Goal: Information Seeking & Learning: Learn about a topic

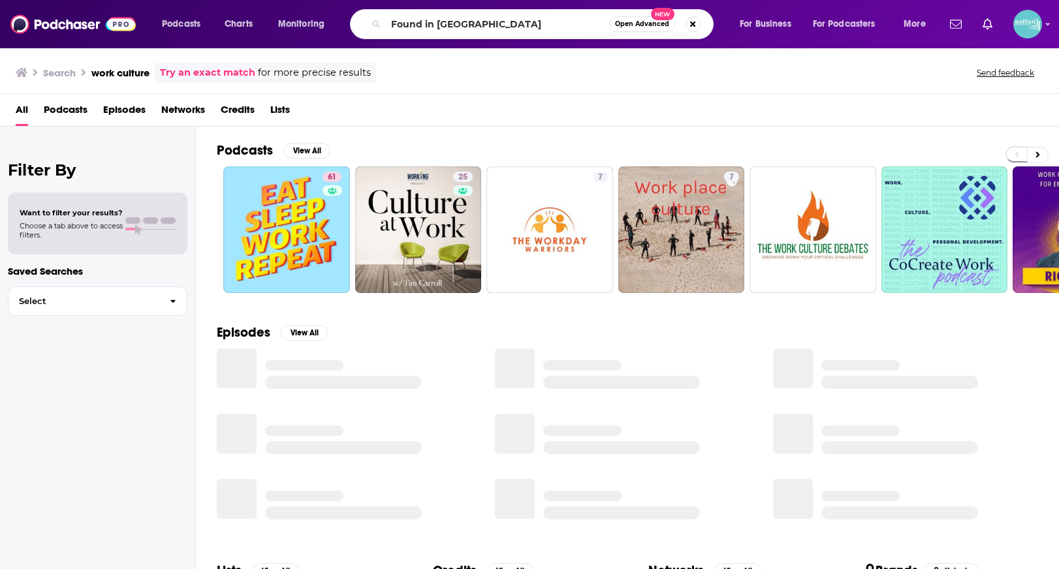
type input "Found in [GEOGRAPHIC_DATA]"
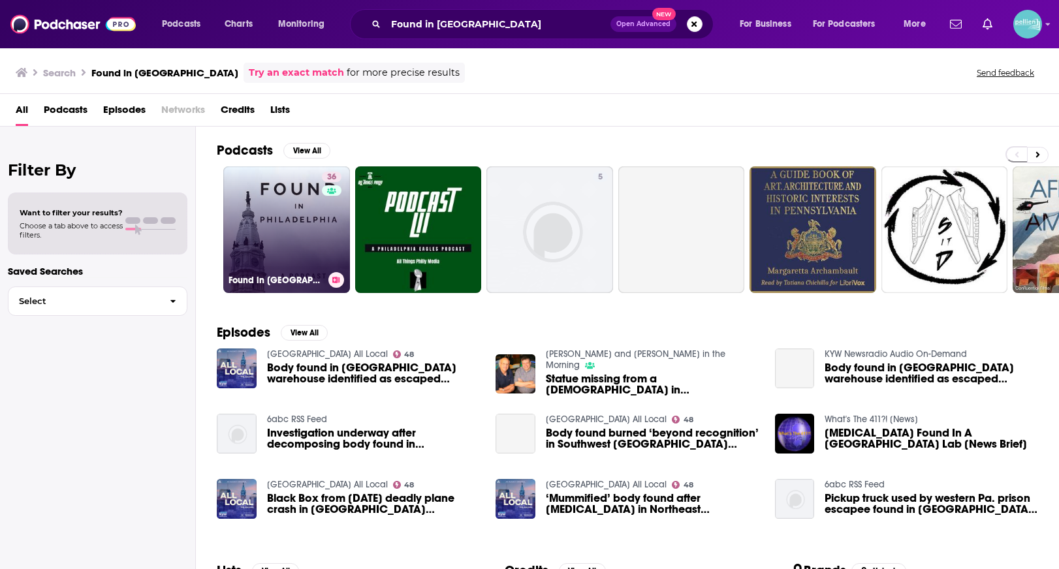
click at [291, 217] on link "36 Found in [GEOGRAPHIC_DATA]" at bounding box center [286, 230] width 127 height 127
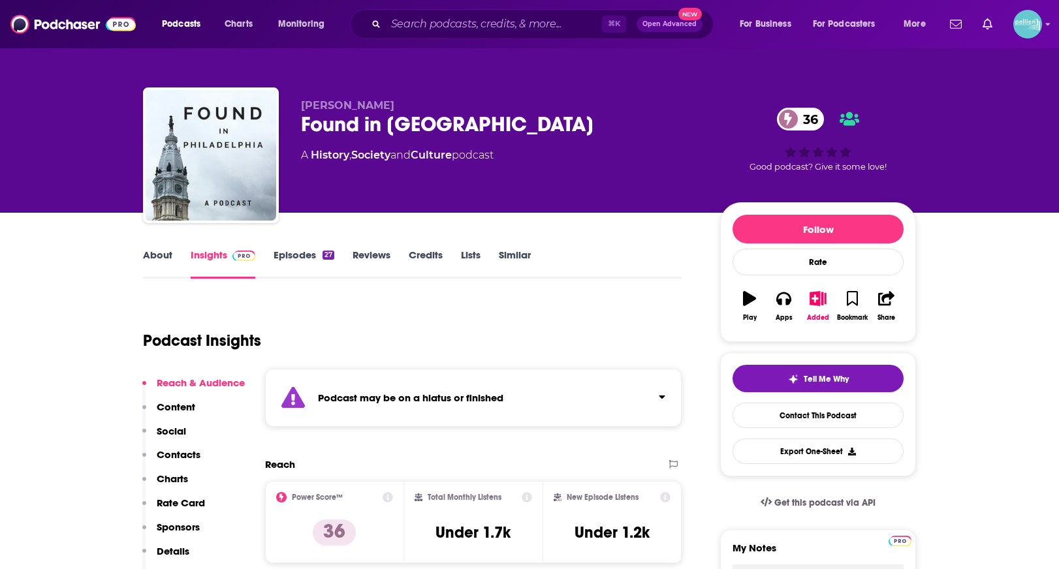
click at [166, 255] on link "About" at bounding box center [157, 264] width 29 height 30
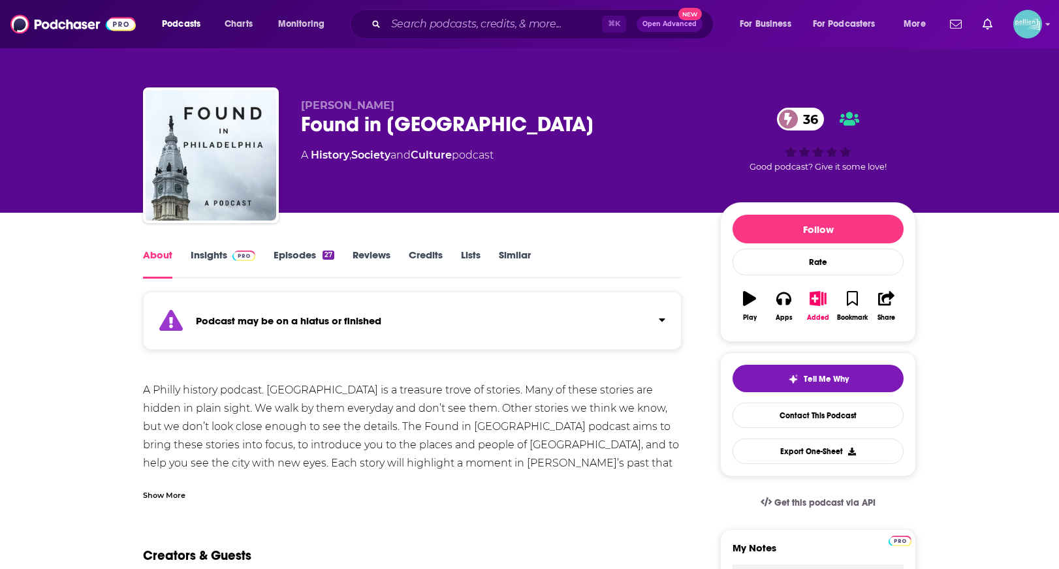
click at [259, 480] on div "Show More" at bounding box center [412, 490] width 539 height 22
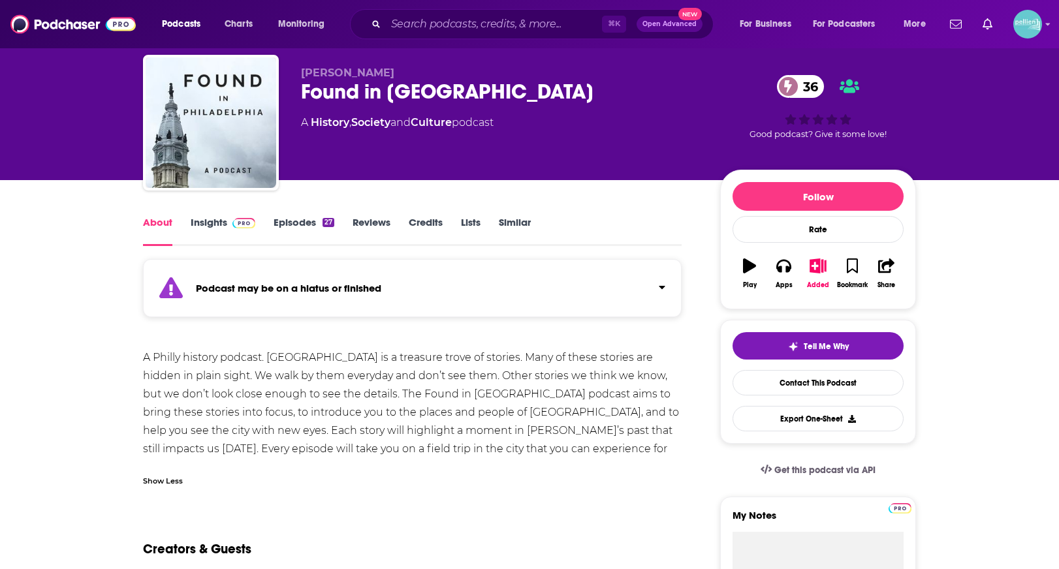
scroll to position [38, 0]
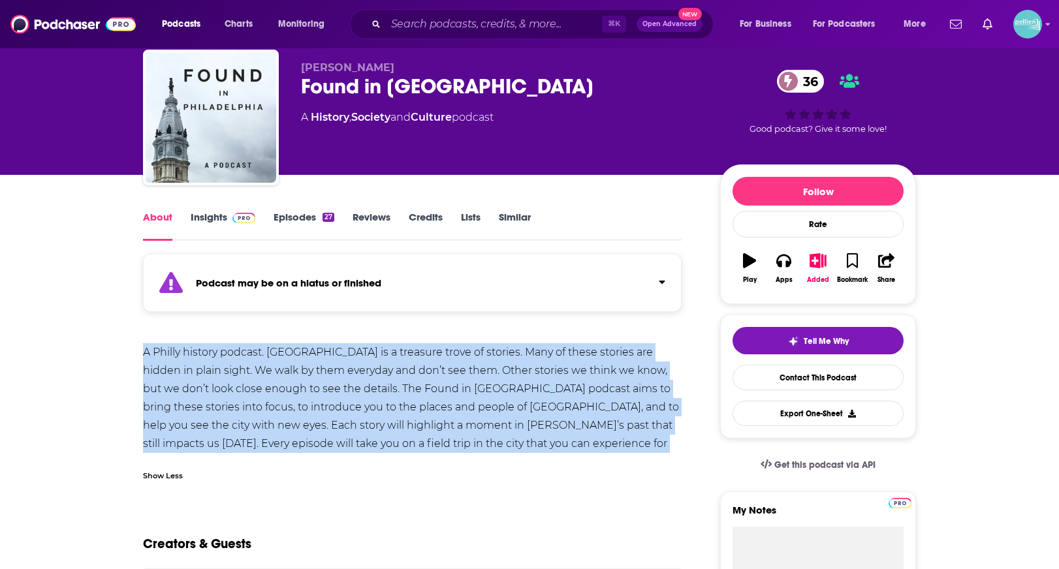
drag, startPoint x: 347, startPoint y: 461, endPoint x: 127, endPoint y: 355, distance: 244.4
copy div "A Philly history podcast. [GEOGRAPHIC_DATA] is a treasure trove of stories. Man…"
click at [217, 217] on link "Insights" at bounding box center [223, 226] width 65 height 30
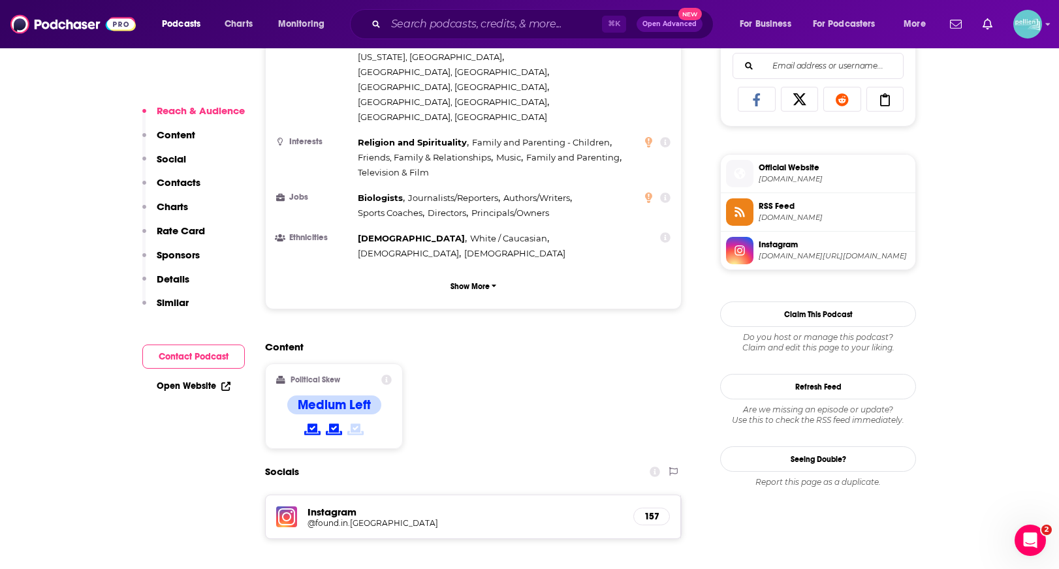
scroll to position [962, 0]
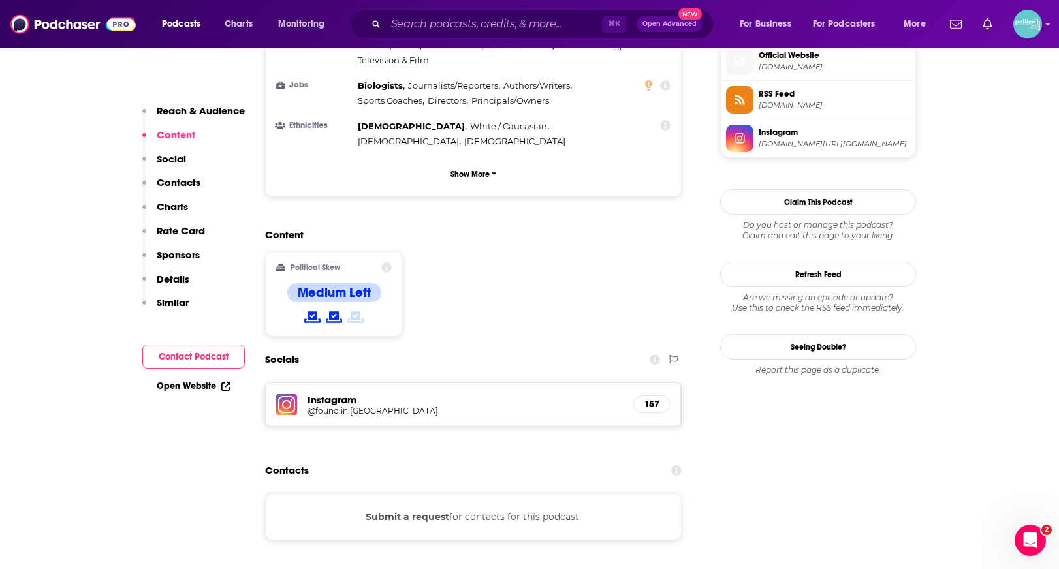
click at [208, 390] on link "Open Website" at bounding box center [194, 386] width 74 height 11
click at [542, 17] on input "Search podcasts, credits, & more..." at bounding box center [494, 24] width 216 height 21
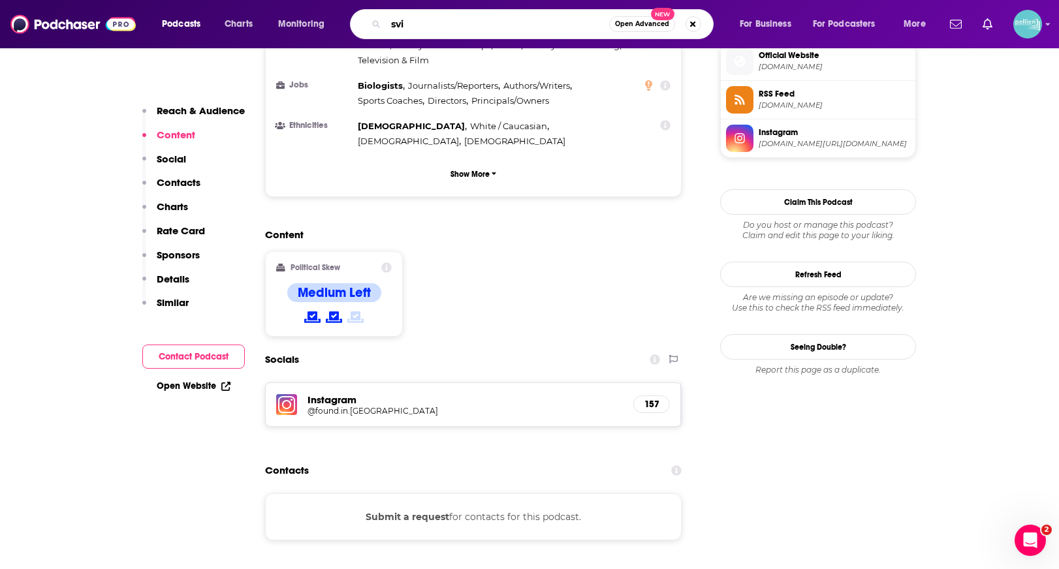
type input "svic"
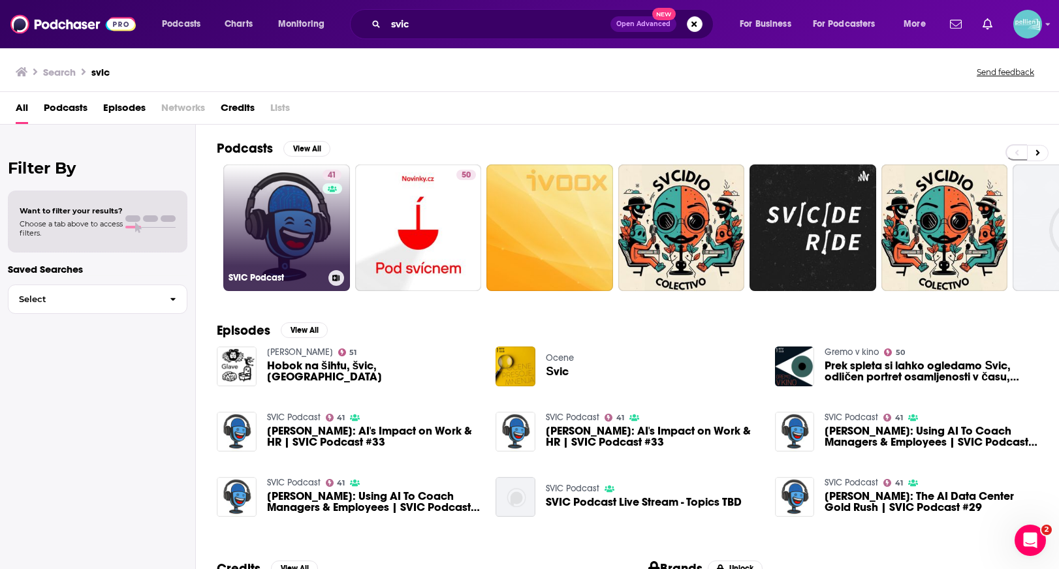
click at [276, 185] on link "41 SVIC Podcast" at bounding box center [286, 228] width 127 height 127
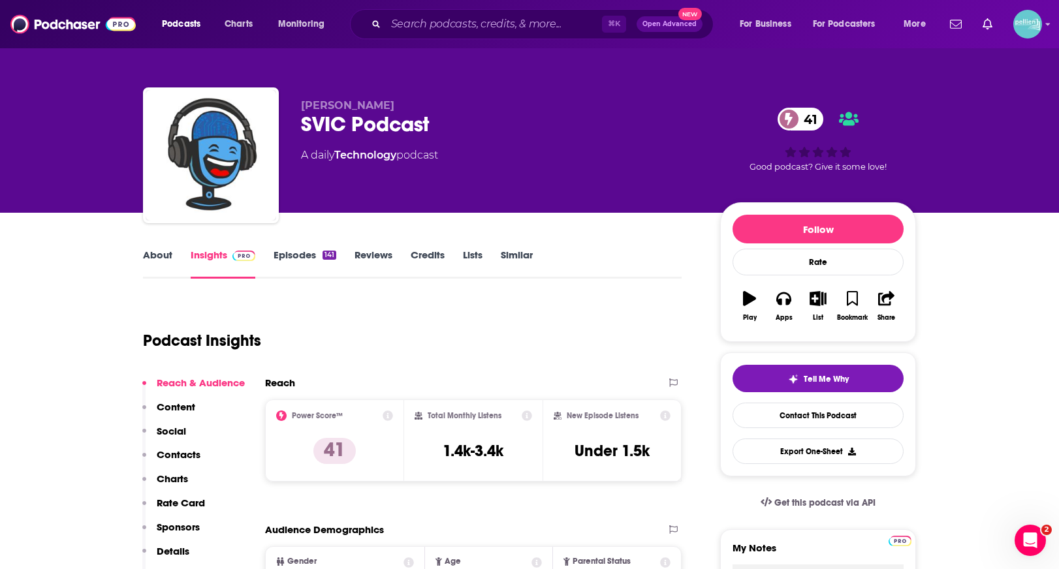
drag, startPoint x: 409, startPoint y: 106, endPoint x: 297, endPoint y: 108, distance: 112.3
click at [297, 108] on div "[PERSON_NAME] SVIC Podcast 41 A daily Technology podcast 41 Good podcast? Give …" at bounding box center [529, 157] width 773 height 141
copy span "[PERSON_NAME]"
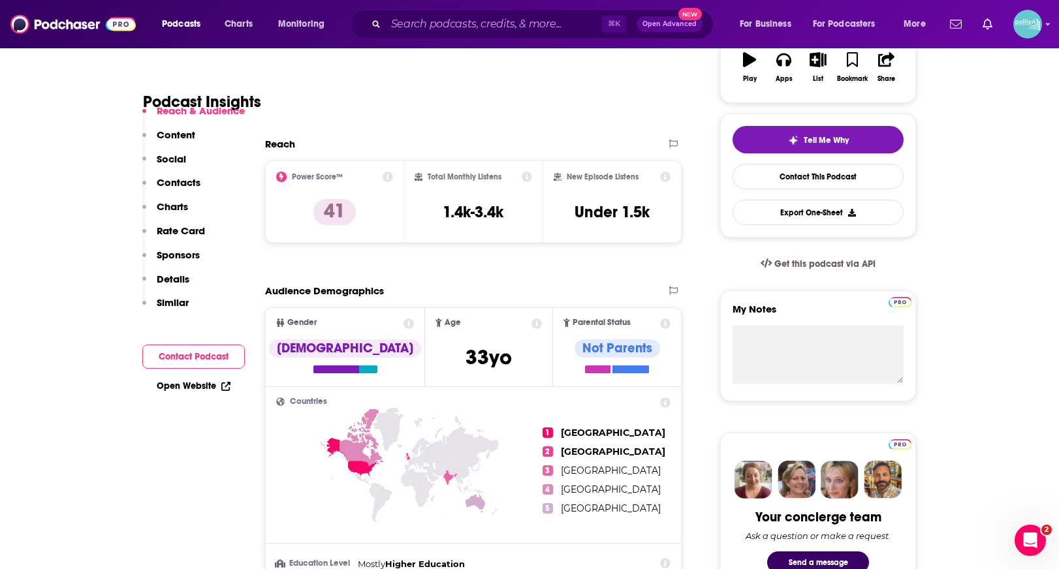
click at [187, 385] on link "Open Website" at bounding box center [194, 386] width 74 height 11
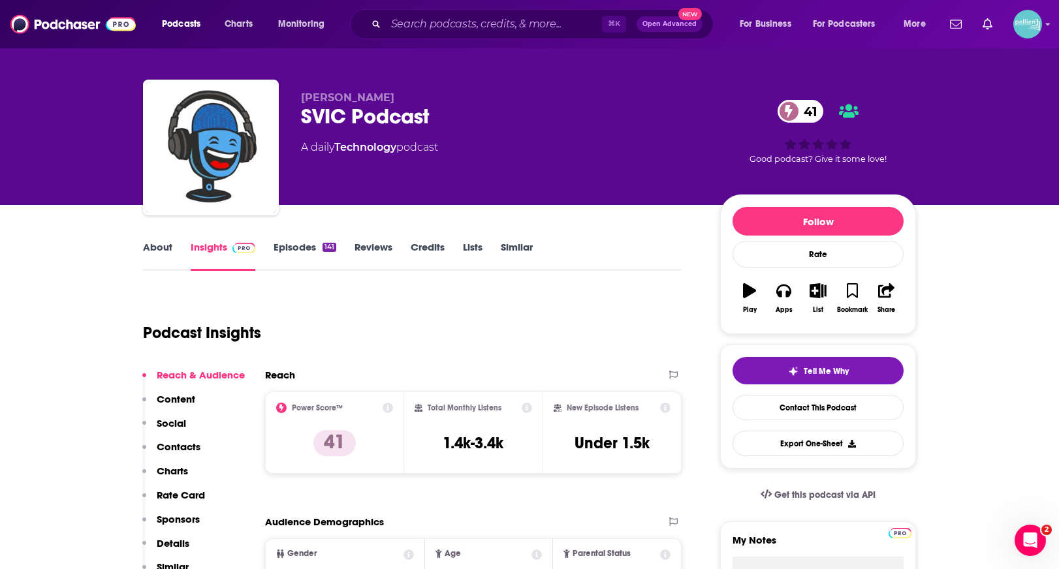
scroll to position [0, 0]
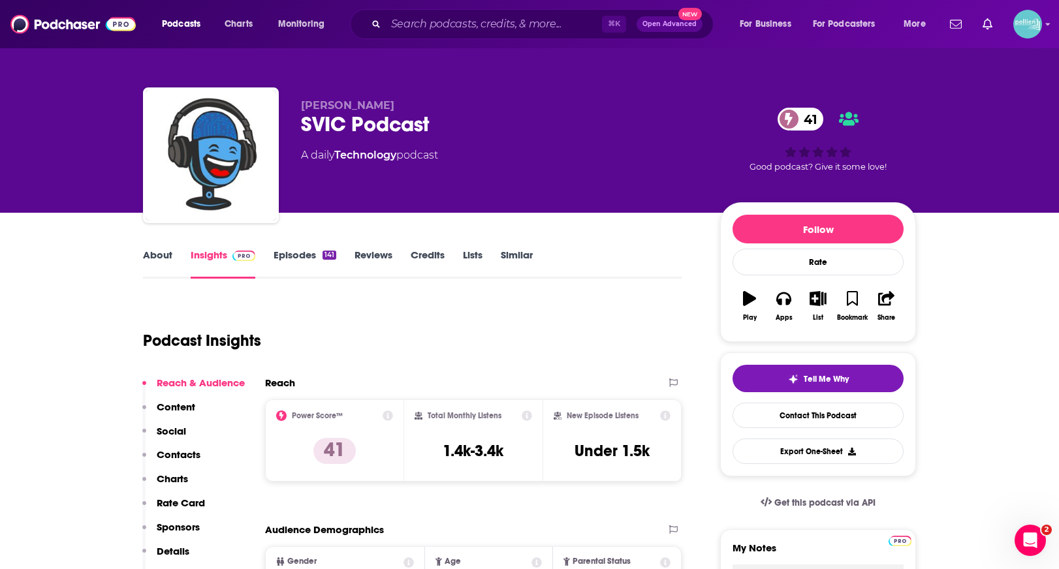
click at [153, 257] on link "About" at bounding box center [157, 264] width 29 height 30
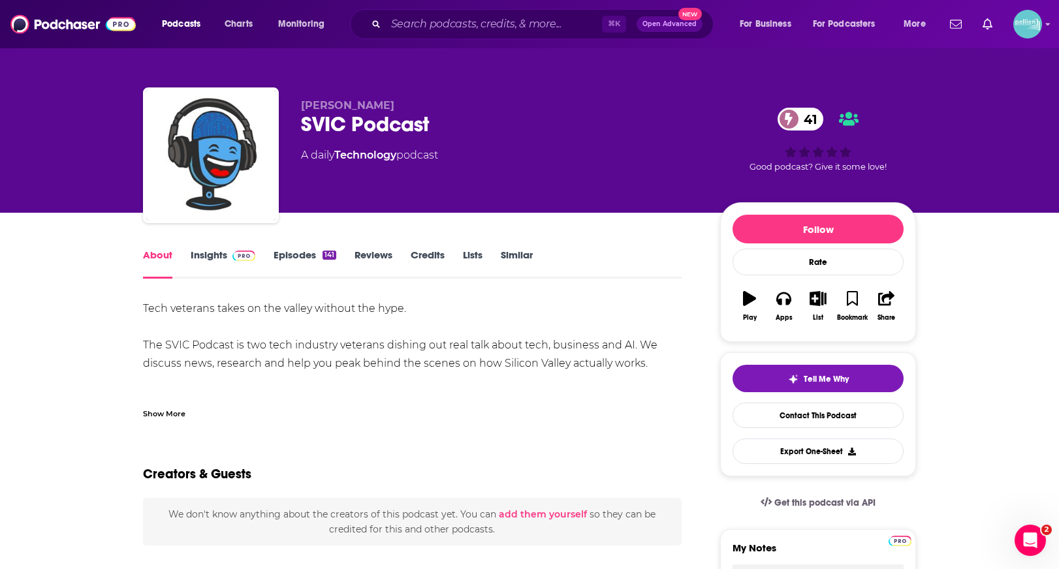
click at [163, 417] on div "Show More" at bounding box center [164, 413] width 42 height 12
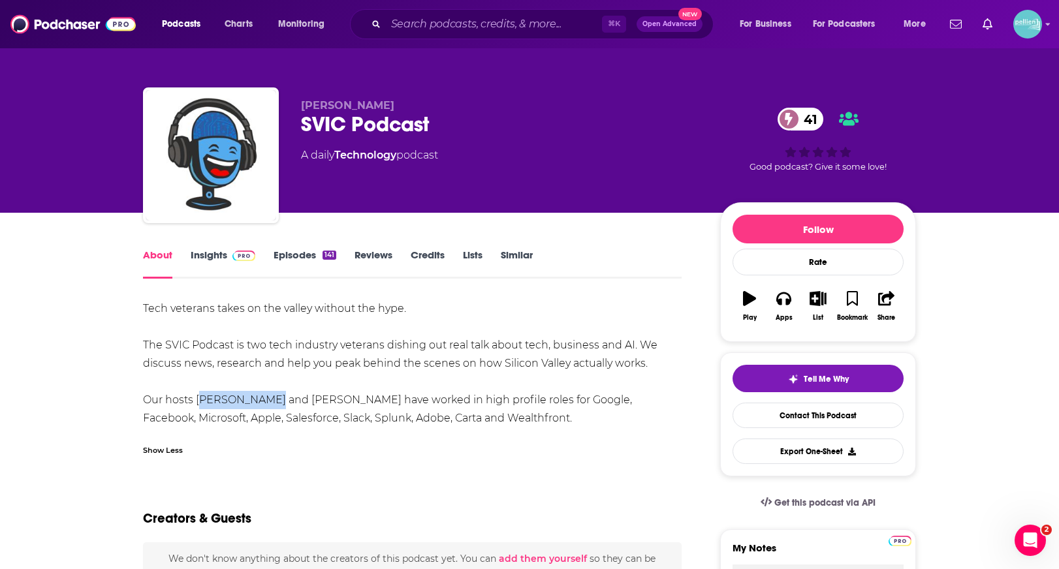
drag, startPoint x: 195, startPoint y: 402, endPoint x: 262, endPoint y: 402, distance: 67.3
click at [262, 402] on div "Tech veterans takes on the valley without the hype. The SVIC Podcast is two tec…" at bounding box center [412, 364] width 539 height 128
copy div "[PERSON_NAME]"
click at [214, 446] on div "Show Less" at bounding box center [412, 445] width 539 height 22
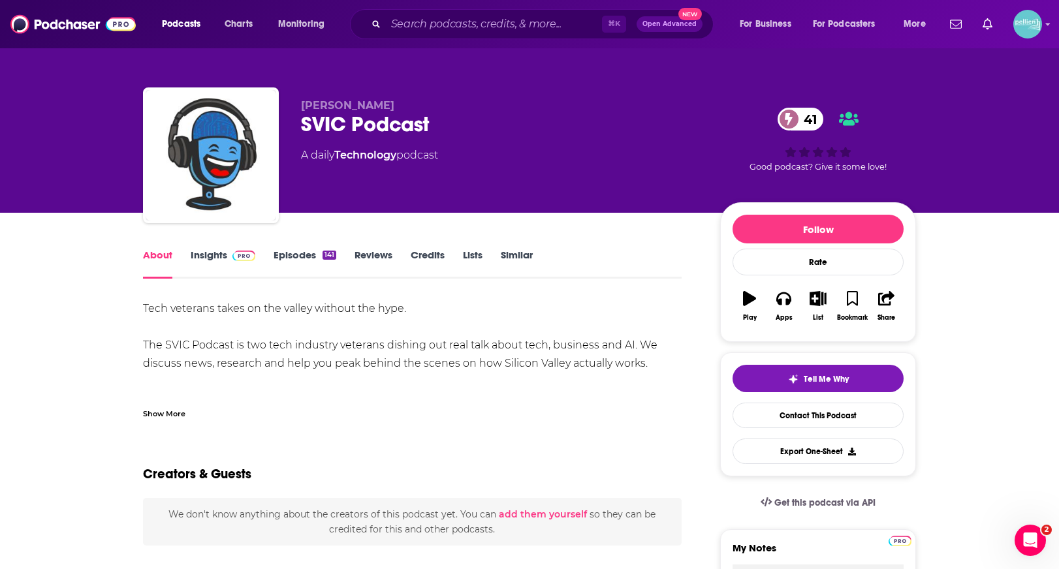
click at [168, 410] on div "Show More" at bounding box center [164, 413] width 42 height 12
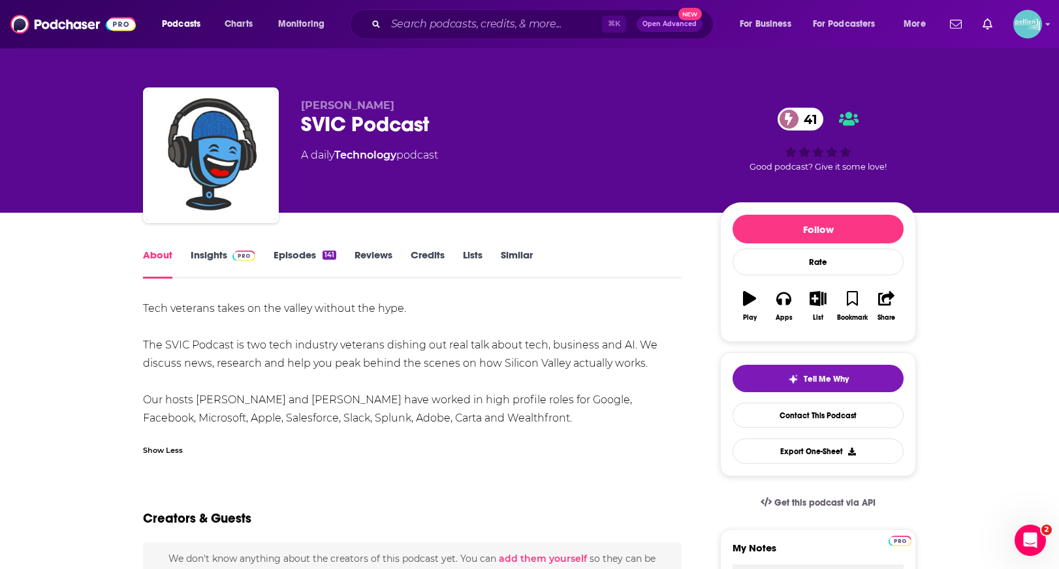
drag, startPoint x: 507, startPoint y: 421, endPoint x: 116, endPoint y: 292, distance: 412.0
copy div "Tech veterans takes on the valley without the hype. The SVIC Podcast is two tec…"
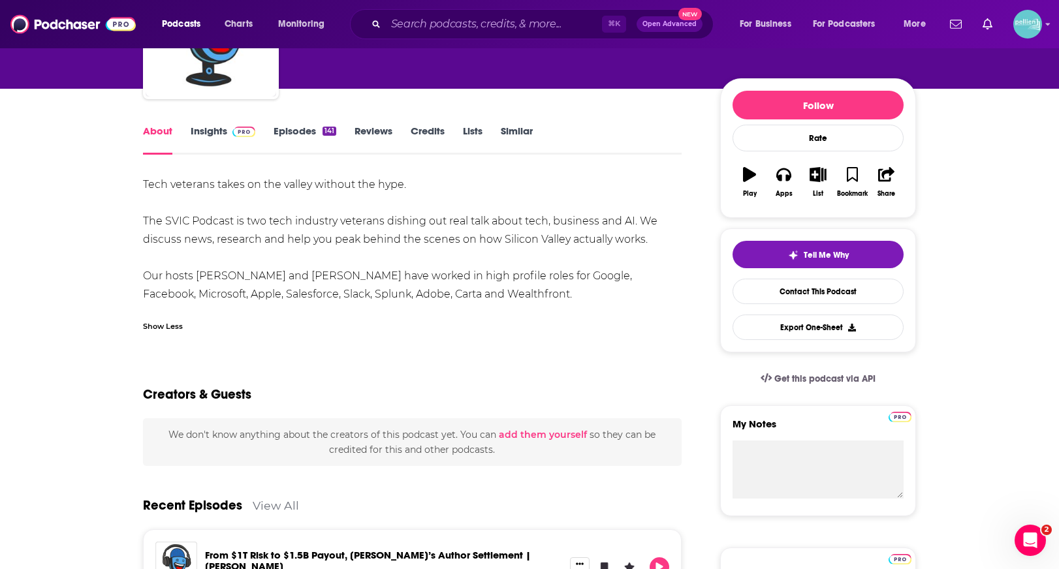
scroll to position [2, 0]
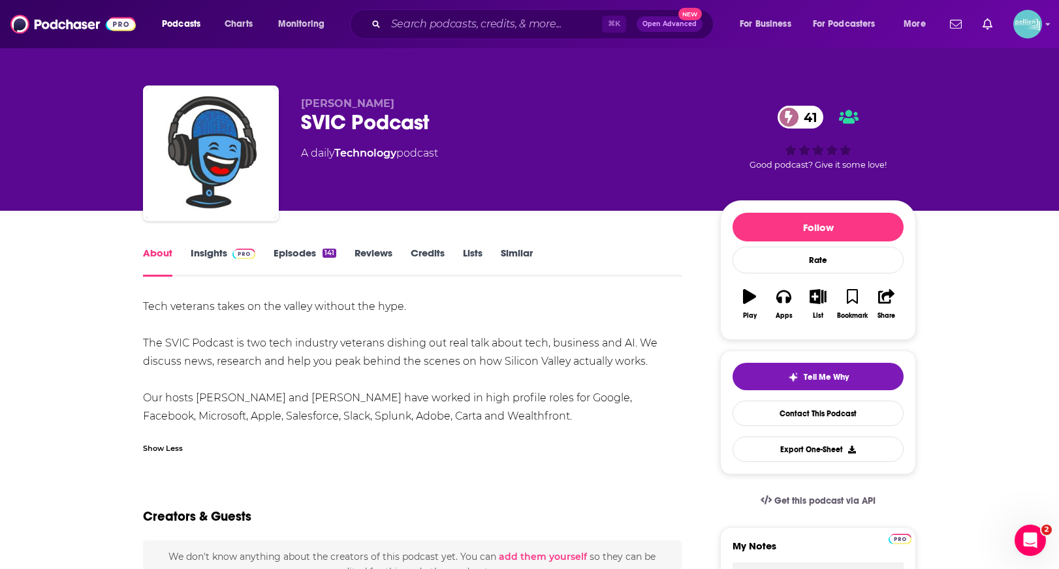
click at [214, 258] on link "Insights" at bounding box center [223, 262] width 65 height 30
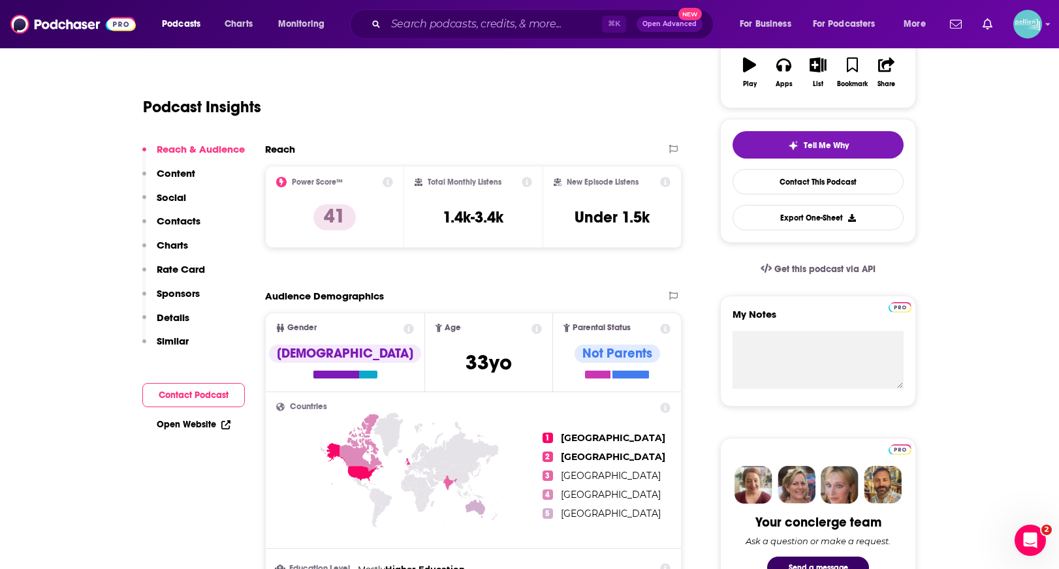
scroll to position [323, 0]
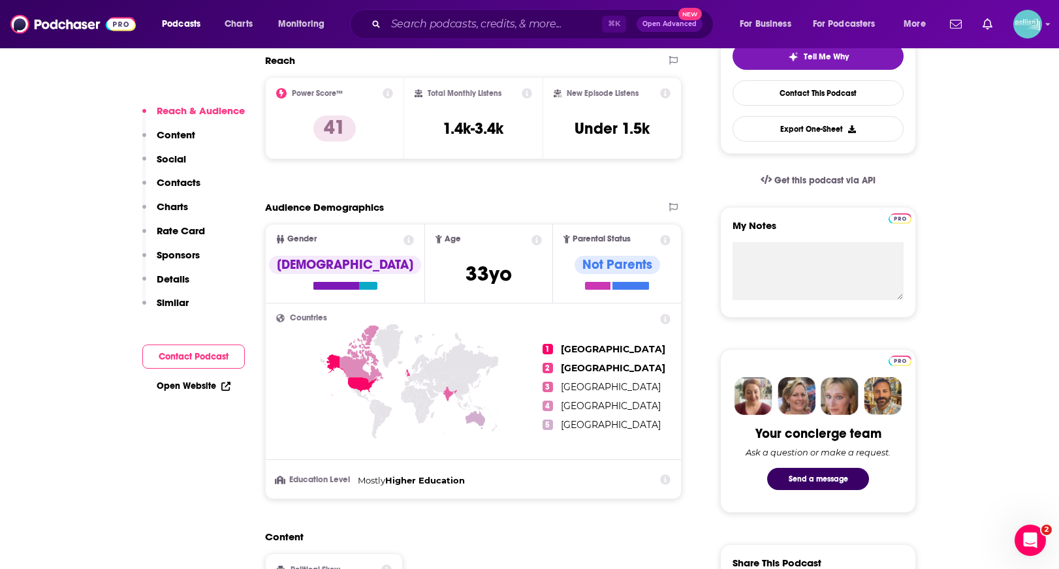
click at [202, 389] on link "Open Website" at bounding box center [194, 386] width 74 height 11
